Goal: Navigation & Orientation: Understand site structure

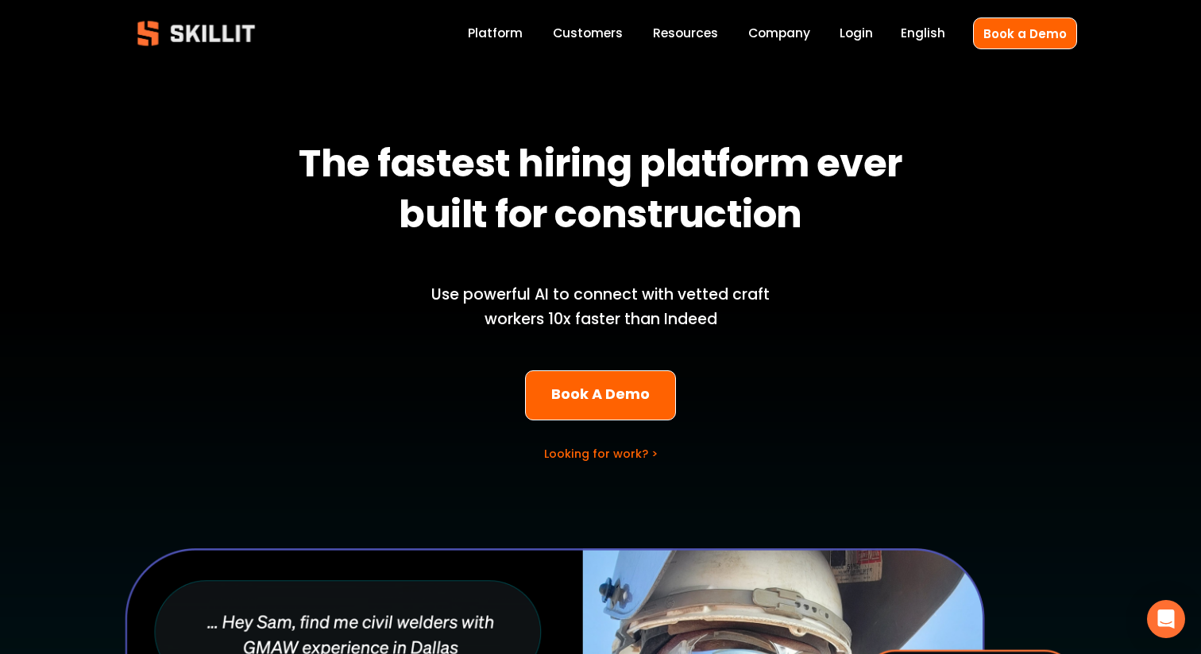
click at [507, 39] on link "Platform" at bounding box center [495, 33] width 55 height 21
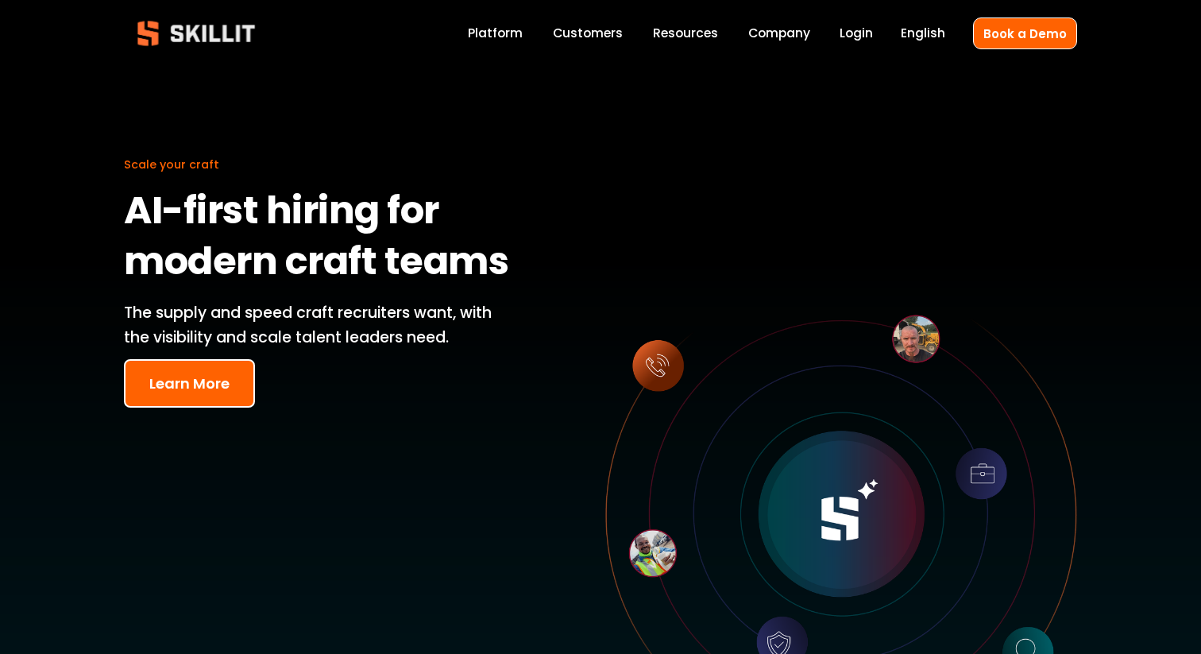
click at [790, 36] on link "Company" at bounding box center [779, 33] width 62 height 21
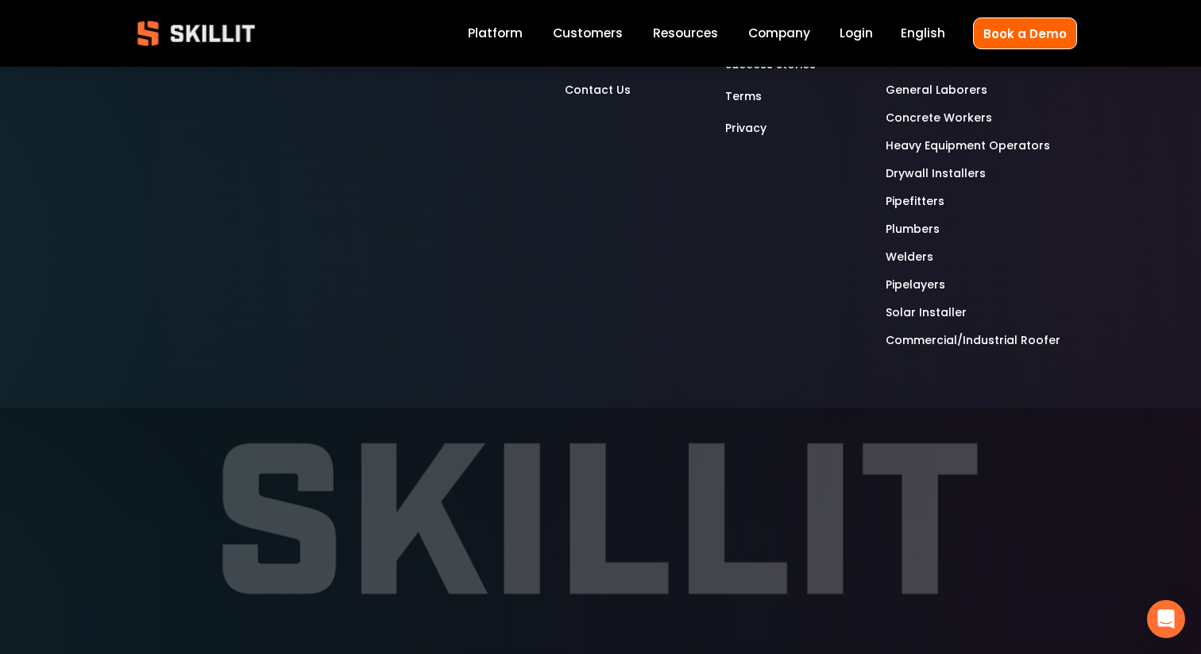
scroll to position [5081, 0]
